Goal: Information Seeking & Learning: Learn about a topic

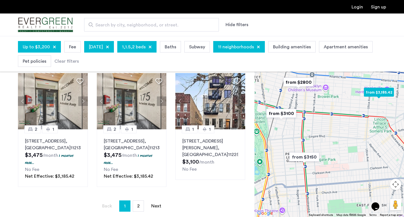
scroll to position [383, 0]
click at [136, 202] on link "page 2" at bounding box center [138, 205] width 11 height 11
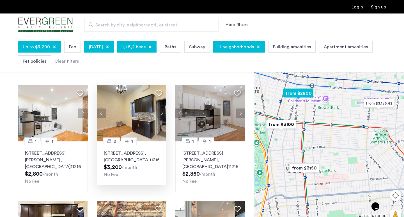
scroll to position [28, 0]
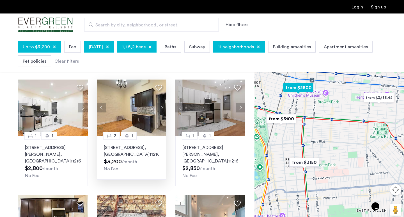
click at [163, 104] on button "Next apartment" at bounding box center [162, 108] width 10 height 10
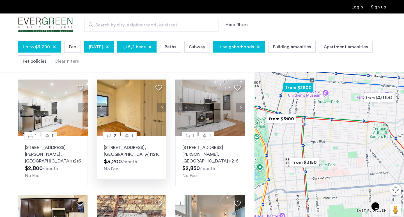
click at [163, 105] on button "Next apartment" at bounding box center [162, 108] width 10 height 10
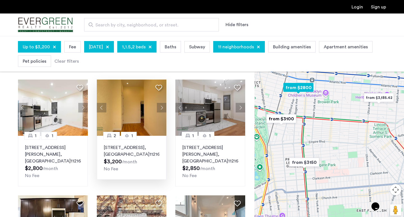
click at [163, 105] on button "Next apartment" at bounding box center [162, 108] width 10 height 10
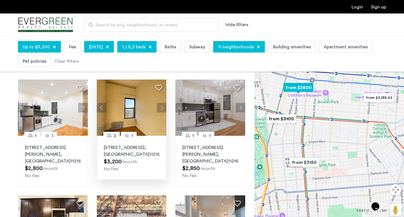
click at [163, 105] on button "Next apartment" at bounding box center [162, 108] width 10 height 10
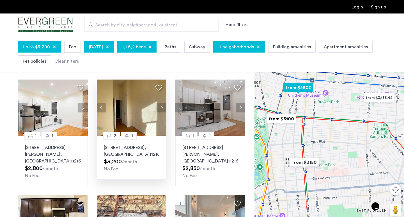
click at [163, 104] on button "Next apartment" at bounding box center [162, 108] width 10 height 10
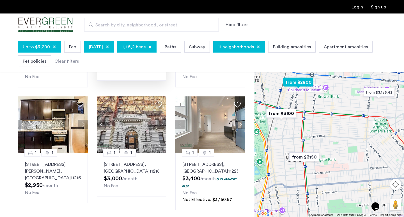
scroll to position [129, 0]
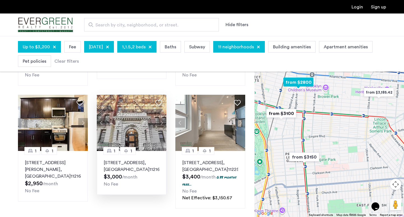
click at [161, 118] on button "Next apartment" at bounding box center [162, 123] width 10 height 10
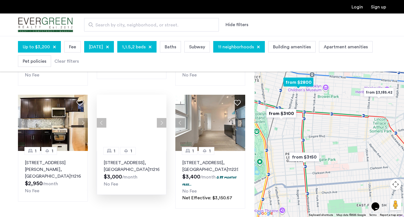
click at [161, 118] on button "Next apartment" at bounding box center [162, 123] width 10 height 10
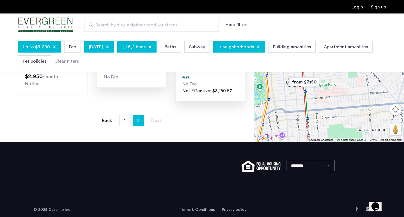
scroll to position [0, 0]
